Goal: Task Accomplishment & Management: Manage account settings

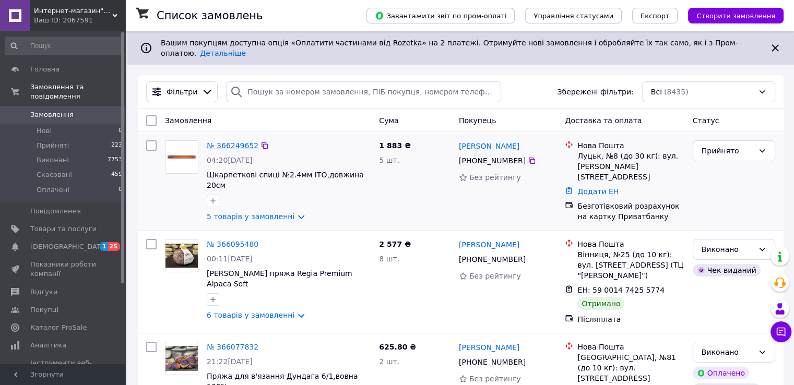
click at [228, 141] on link "№ 366249652" at bounding box center [233, 145] width 52 height 8
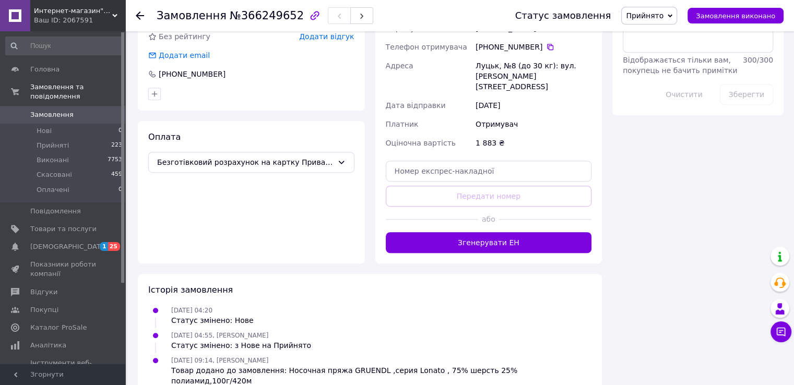
scroll to position [581, 0]
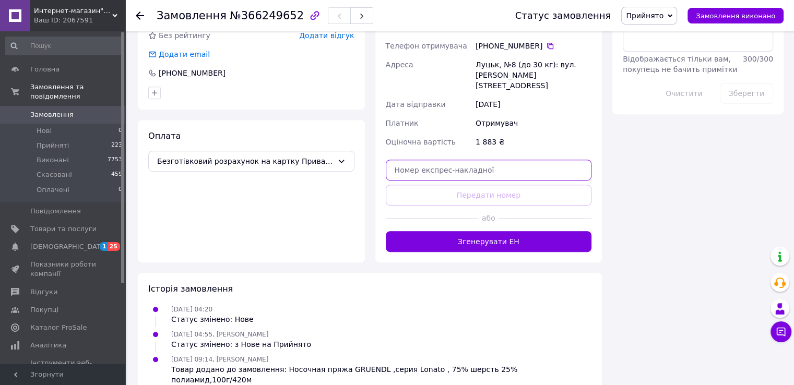
paste input "20451268990965"
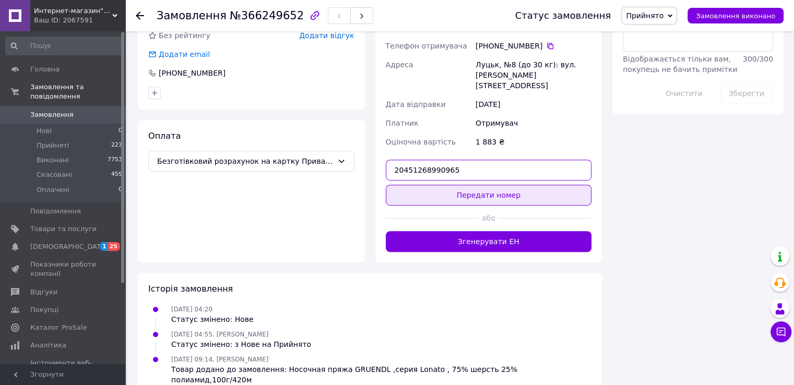
type input "20451268990965"
click at [480, 187] on button "Передати номер" at bounding box center [489, 195] width 206 height 21
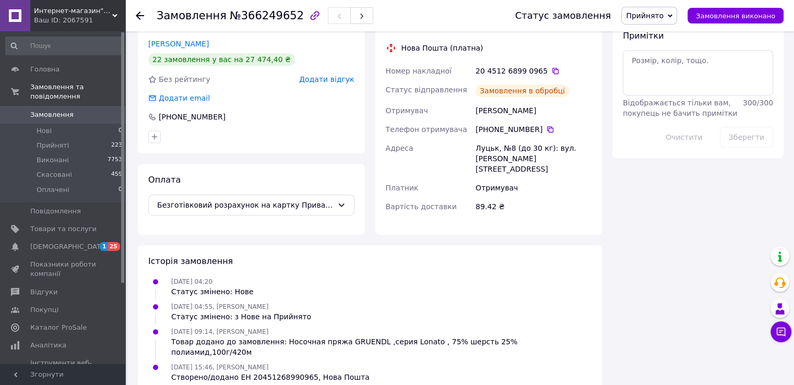
scroll to position [543, 0]
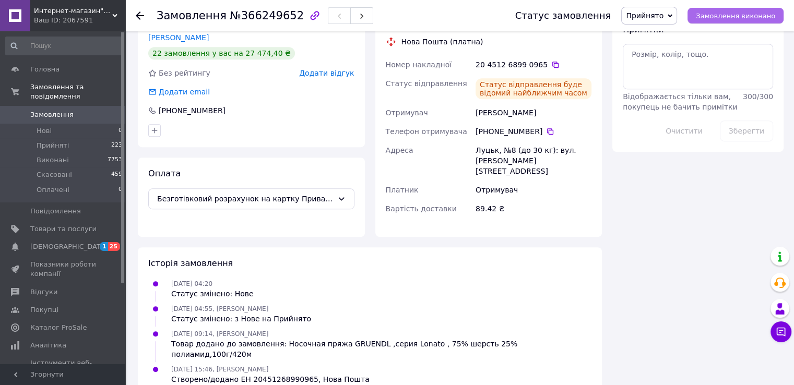
click at [723, 16] on span "Замовлення виконано" at bounding box center [735, 16] width 79 height 8
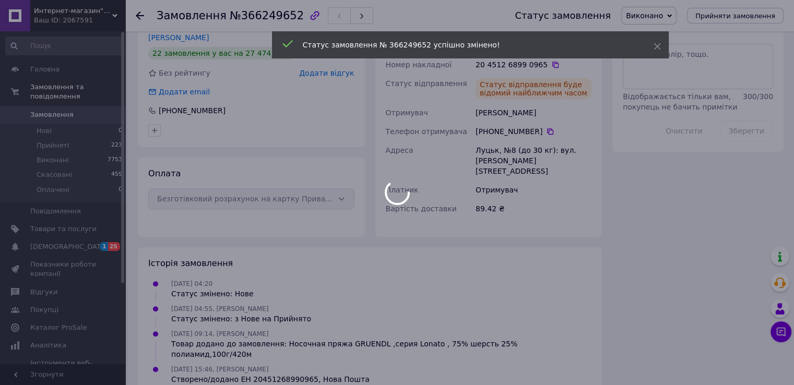
scroll to position [524, 0]
